Goal: Task Accomplishment & Management: Use online tool/utility

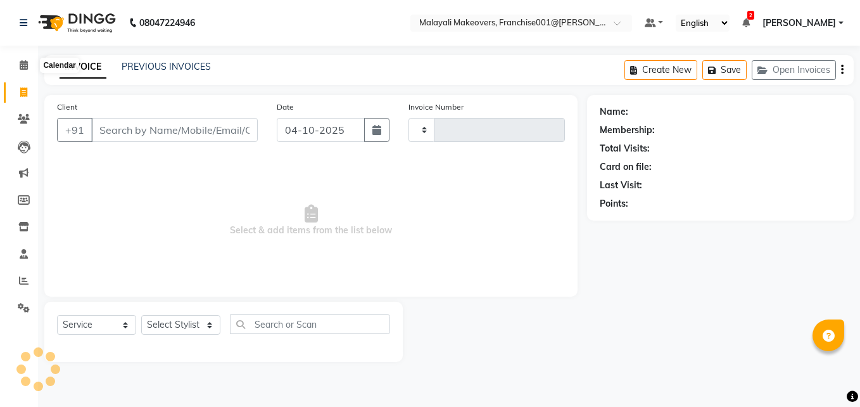
select select "service"
type input "1015"
click at [28, 68] on span at bounding box center [24, 65] width 22 height 15
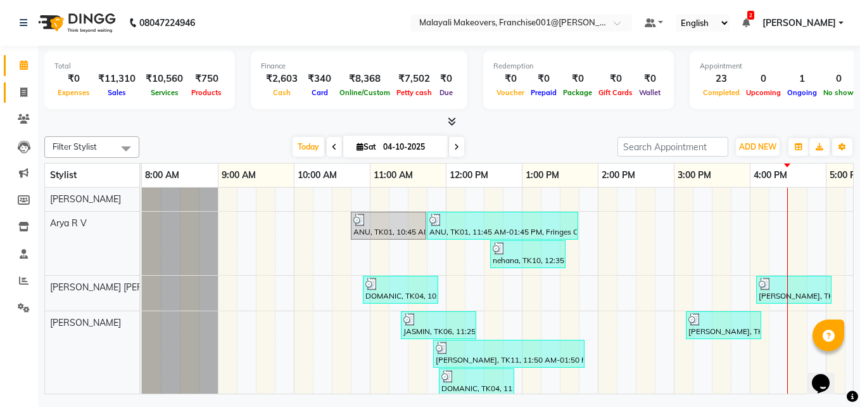
click at [28, 84] on link "Invoice" at bounding box center [19, 92] width 30 height 21
select select "service"
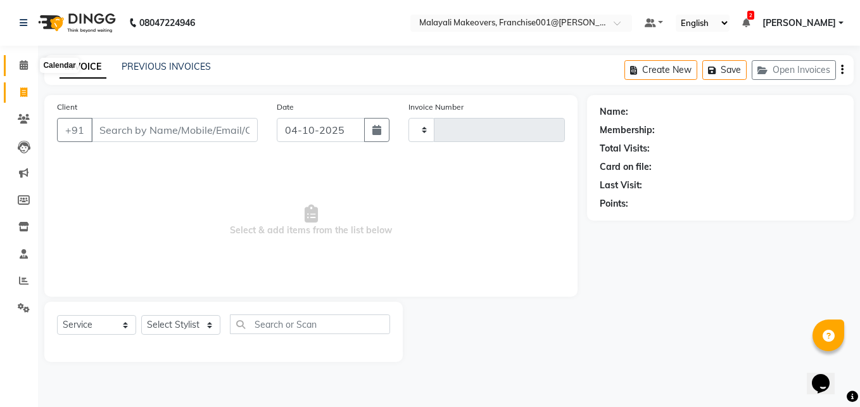
click at [27, 63] on icon at bounding box center [24, 64] width 8 height 9
